Goal: Task Accomplishment & Management: Manage account settings

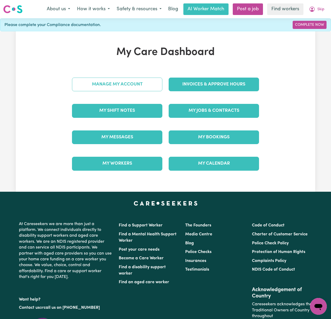
click at [153, 84] on link "Manage My Account" at bounding box center [117, 85] width 91 height 14
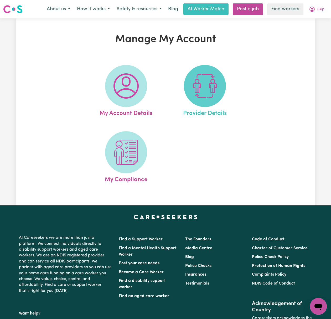
click at [193, 91] on img at bounding box center [205, 85] width 25 height 25
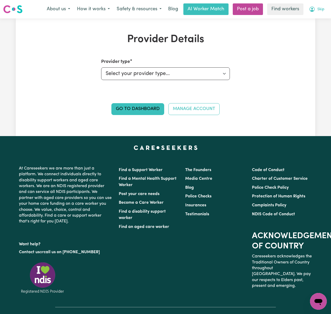
click at [319, 8] on span "Skip" at bounding box center [321, 10] width 7 height 6
click at [321, 19] on link "My Dashboard" at bounding box center [307, 21] width 42 height 10
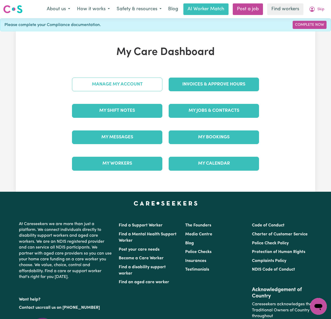
click at [115, 81] on link "Manage My Account" at bounding box center [117, 85] width 91 height 14
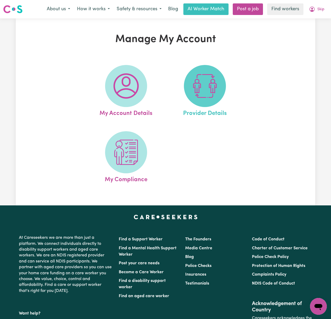
click at [218, 93] on span at bounding box center [205, 86] width 42 height 42
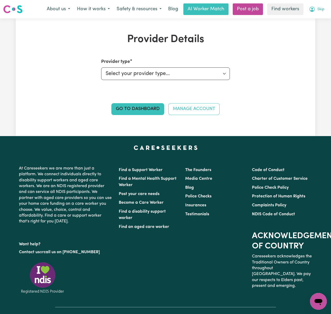
click at [322, 9] on span "Skip" at bounding box center [321, 10] width 7 height 6
click at [303, 31] on link "Logout" at bounding box center [307, 30] width 42 height 10
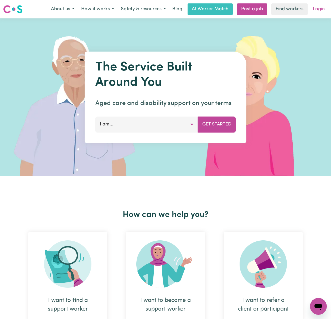
click at [322, 7] on link "Login" at bounding box center [319, 9] width 18 height 12
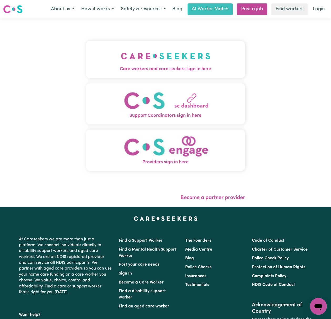
click at [86, 63] on button "Care workers and care seekers sign in here" at bounding box center [165, 59] width 159 height 37
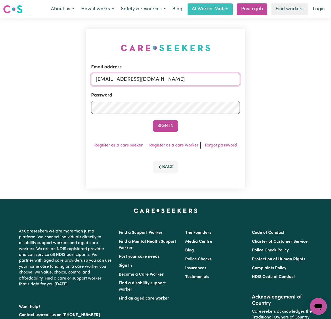
drag, startPoint x: 127, startPoint y: 78, endPoint x: 128, endPoint y: 85, distance: 6.3
click at [127, 78] on input "[EMAIL_ADDRESS][DOMAIN_NAME]" at bounding box center [165, 79] width 149 height 13
drag, startPoint x: 124, startPoint y: 78, endPoint x: 284, endPoint y: 77, distance: 160.5
click at [284, 77] on div "Email address [EMAIL_ADDRESS][DOMAIN_NAME] Password Sign In Register as a care …" at bounding box center [165, 108] width 331 height 181
drag, startPoint x: 123, startPoint y: 78, endPoint x: 306, endPoint y: 74, distance: 183.7
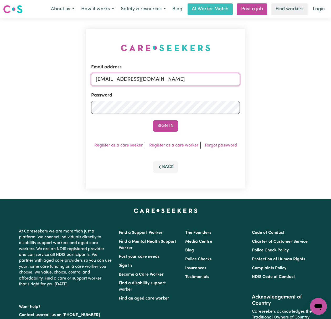
click at [307, 74] on div "Email address [EMAIL_ADDRESS][DOMAIN_NAME] Password Sign In Register as a care …" at bounding box center [165, 108] width 331 height 181
paste input "[EMAIL_ADDRESS][DOMAIN_NAME]"
type input "superuser~[EMAIL_ADDRESS][DOMAIN_NAME]"
click at [153, 120] on button "Sign In" at bounding box center [165, 126] width 25 height 12
